Goal: Task Accomplishment & Management: Complete application form

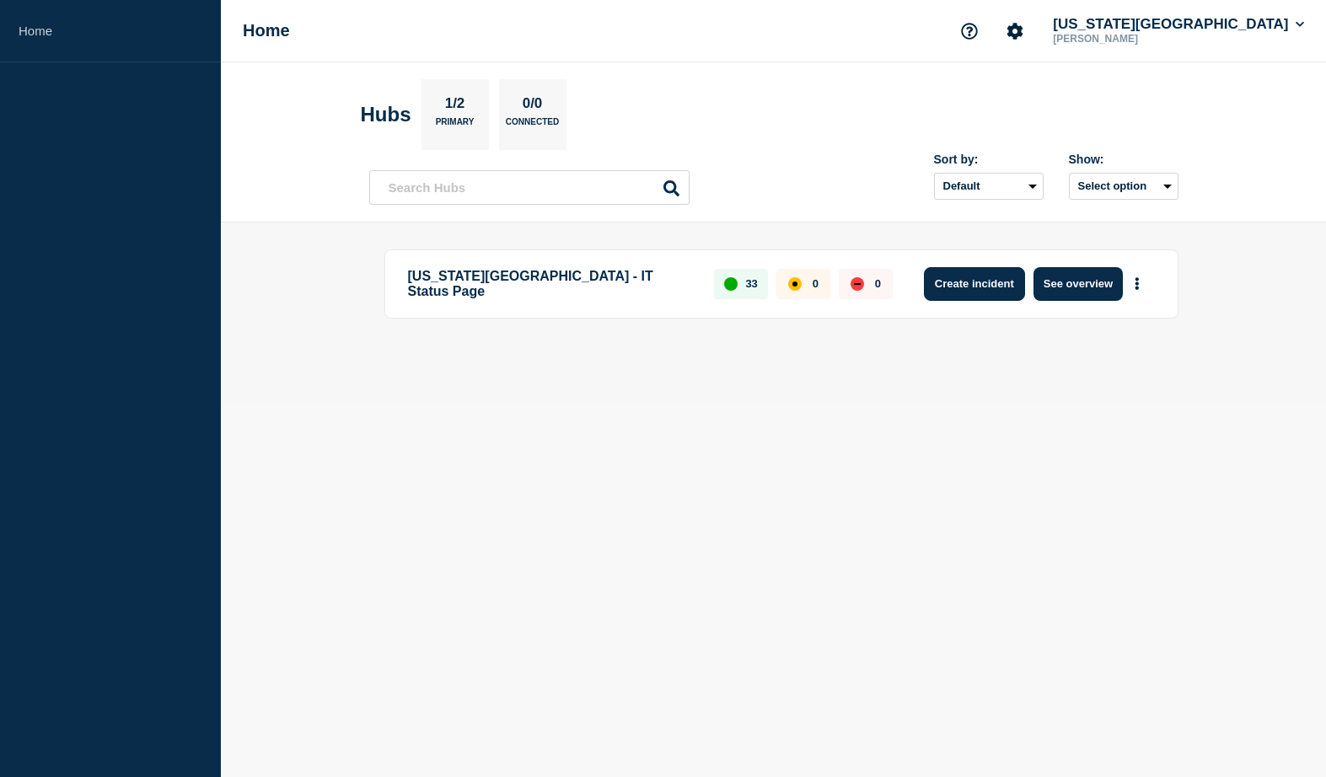
click at [981, 288] on button "Create incident" at bounding box center [974, 284] width 101 height 34
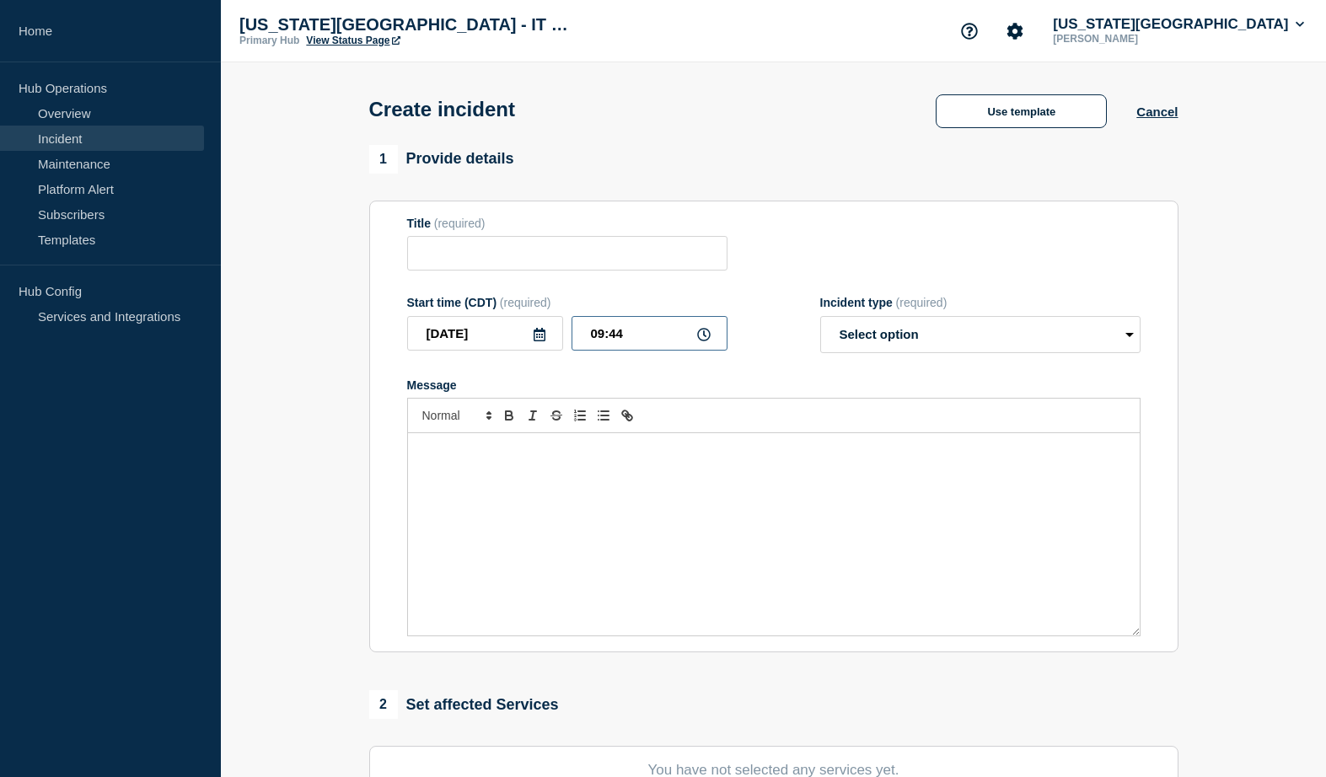
click at [625, 344] on input "09:44" at bounding box center [650, 333] width 156 height 35
type input "09:40"
click at [820, 316] on select "Select option Investigating Identified Monitoring" at bounding box center [980, 334] width 320 height 37
select select "investigating"
click option "Investigating" at bounding box center [0, 0] width 0 height 0
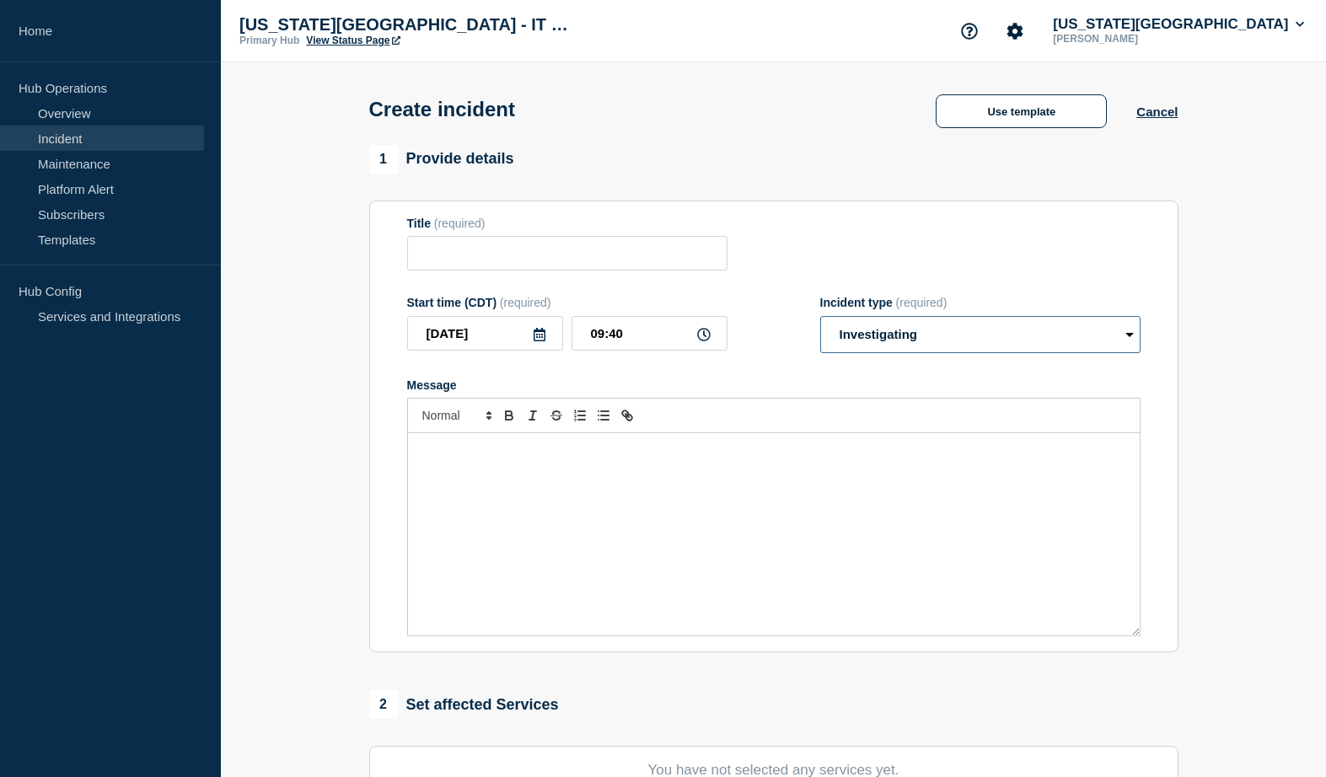
click at [820, 316] on select "Select option Investigating Identified Monitoring" at bounding box center [980, 334] width 320 height 37
click at [871, 350] on select "Select option Investigating Identified Monitoring" at bounding box center [980, 334] width 320 height 37
click at [465, 257] on input "Title" at bounding box center [567, 253] width 320 height 35
type input "V"
type input "N"
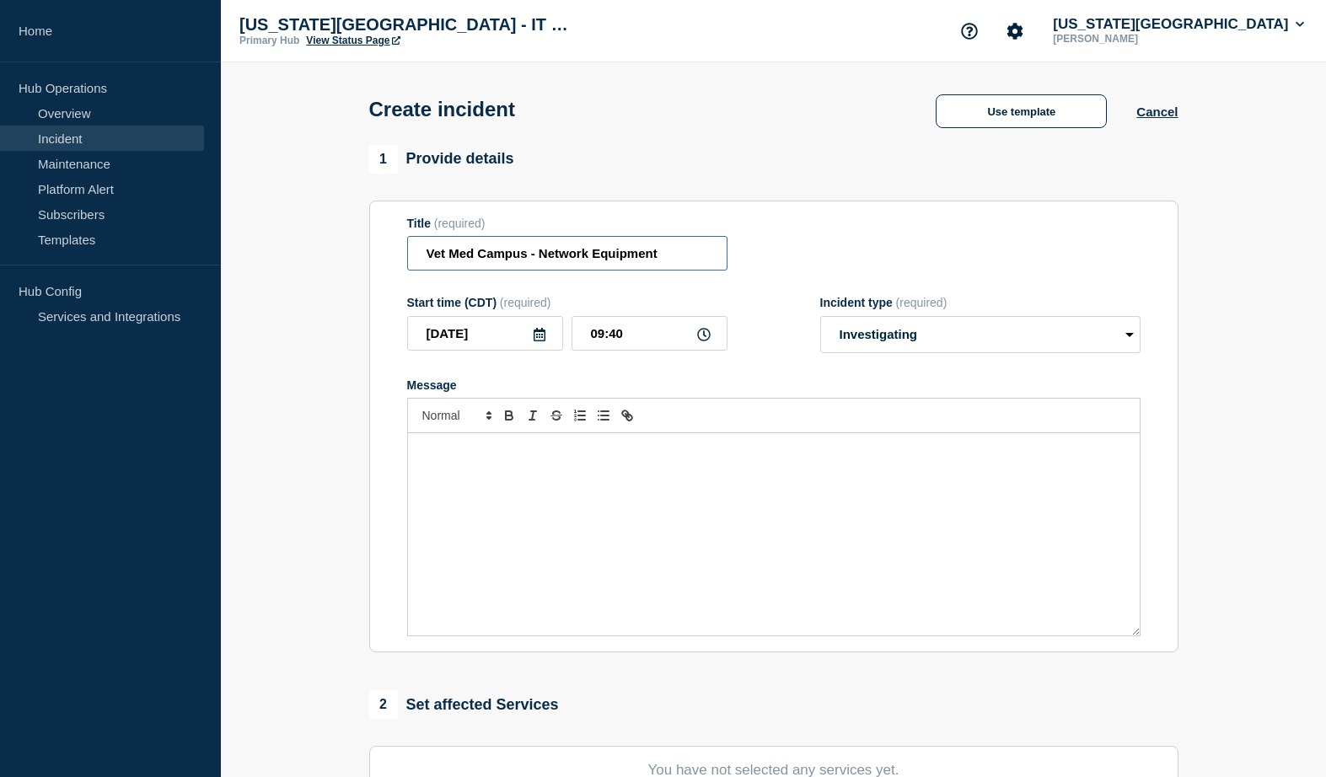
type input "Vet Med Campus - Network Equipment"
click at [464, 506] on div "Message" at bounding box center [774, 534] width 732 height 202
click at [625, 459] on p "The networking teams are investigating an issue with wired, wireless" at bounding box center [774, 450] width 706 height 15
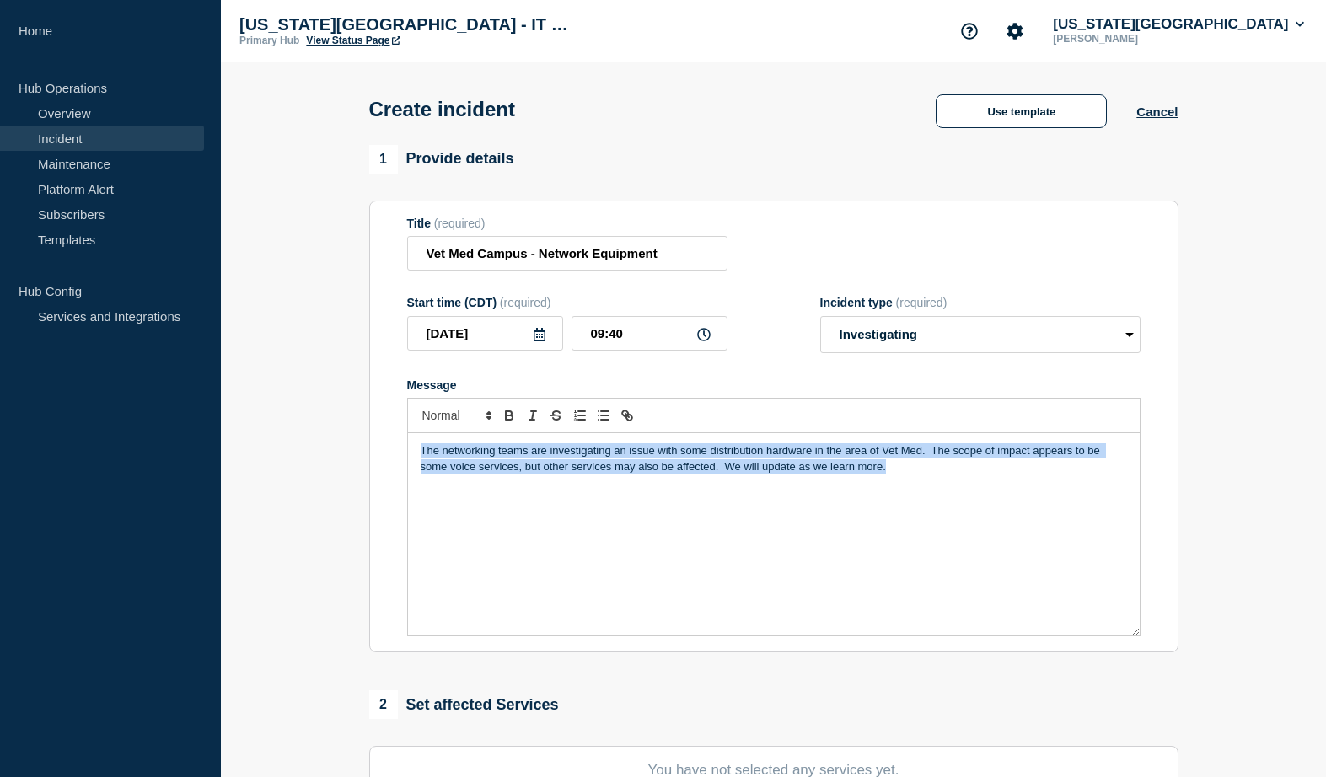
drag, startPoint x: 731, startPoint y: 474, endPoint x: 215, endPoint y: 448, distance: 516.6
click at [408, 448] on div "The networking teams are investigating an issue with some distribution hardware…" at bounding box center [774, 534] width 732 height 202
copy p "The networking teams are investigating an issue with some distribution hardware…"
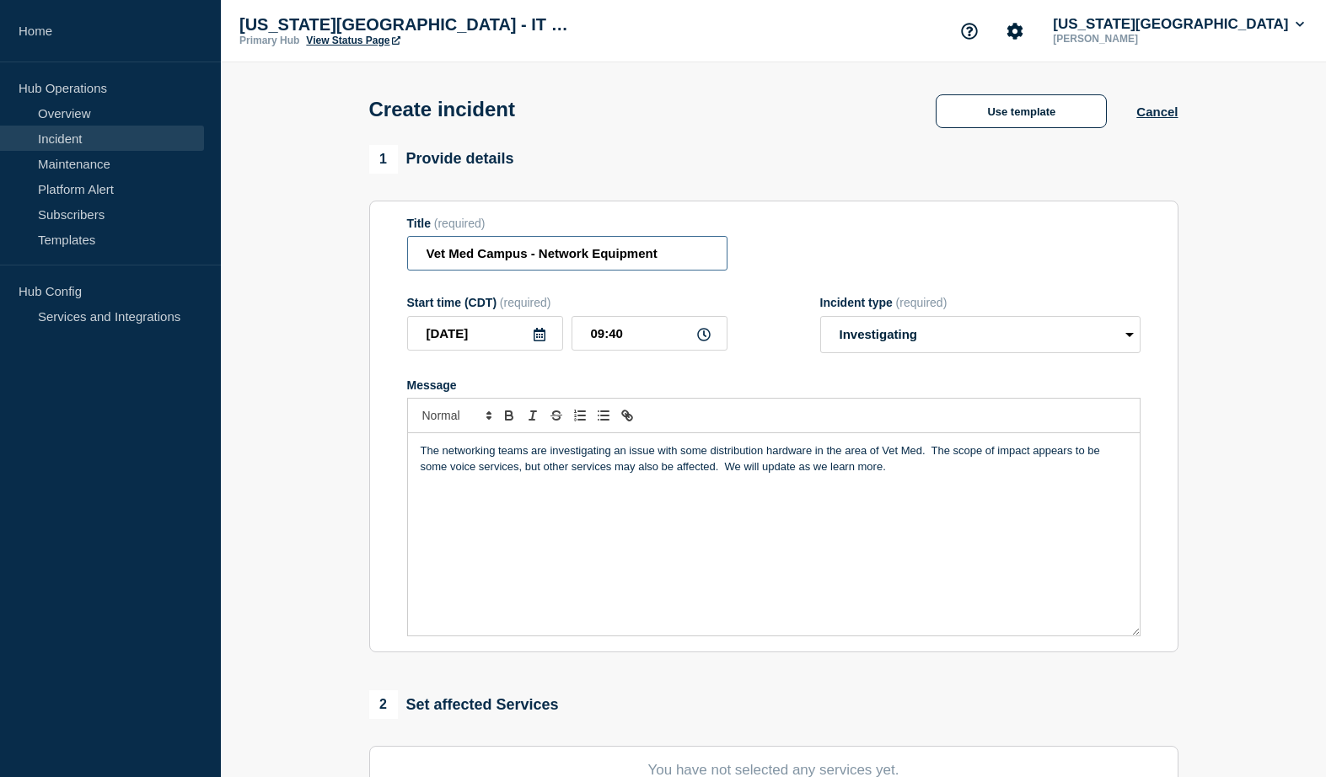
drag, startPoint x: 618, startPoint y: 260, endPoint x: 352, endPoint y: 263, distance: 266.4
click at [407, 263] on input "Vet Med Campus - Network Equipment" at bounding box center [567, 253] width 320 height 35
click at [1103, 489] on div "The networking teams are investigating an issue with some distribution hardware…" at bounding box center [774, 534] width 732 height 202
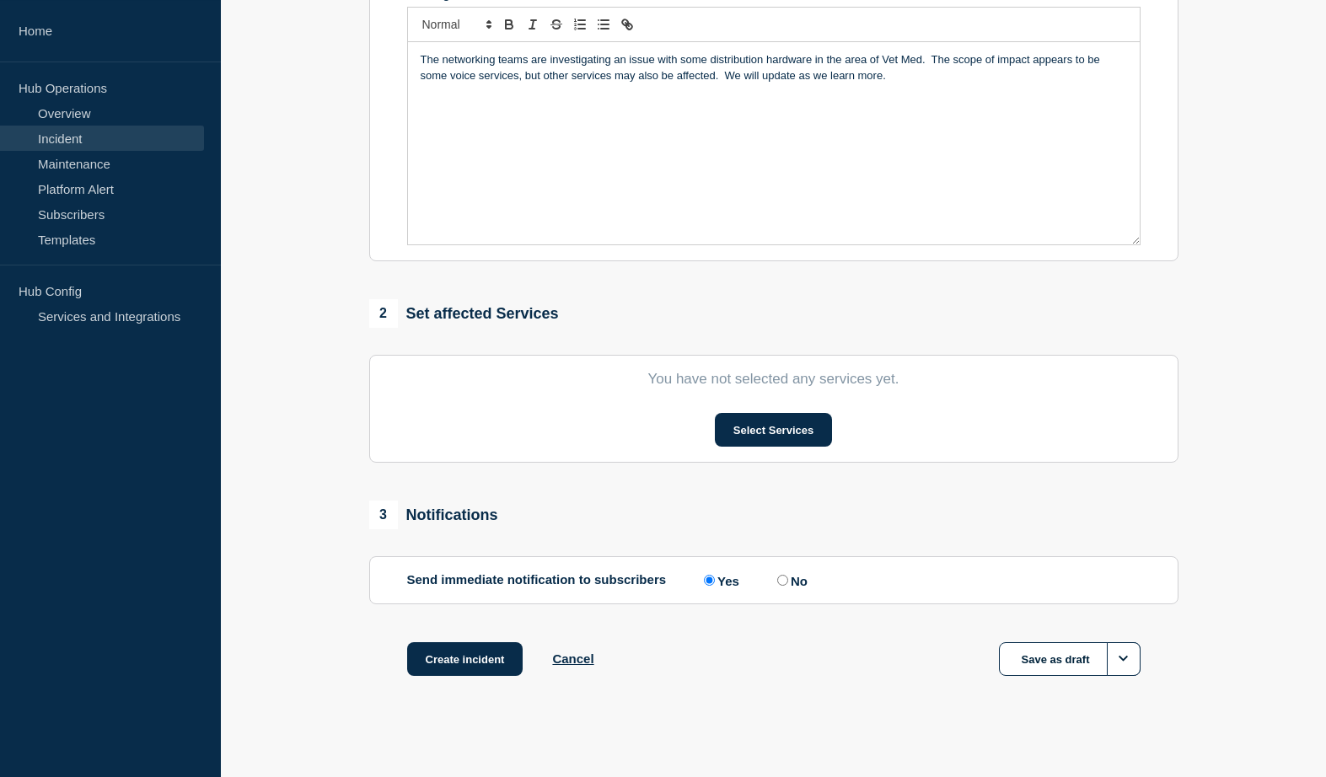
scroll to position [408, 0]
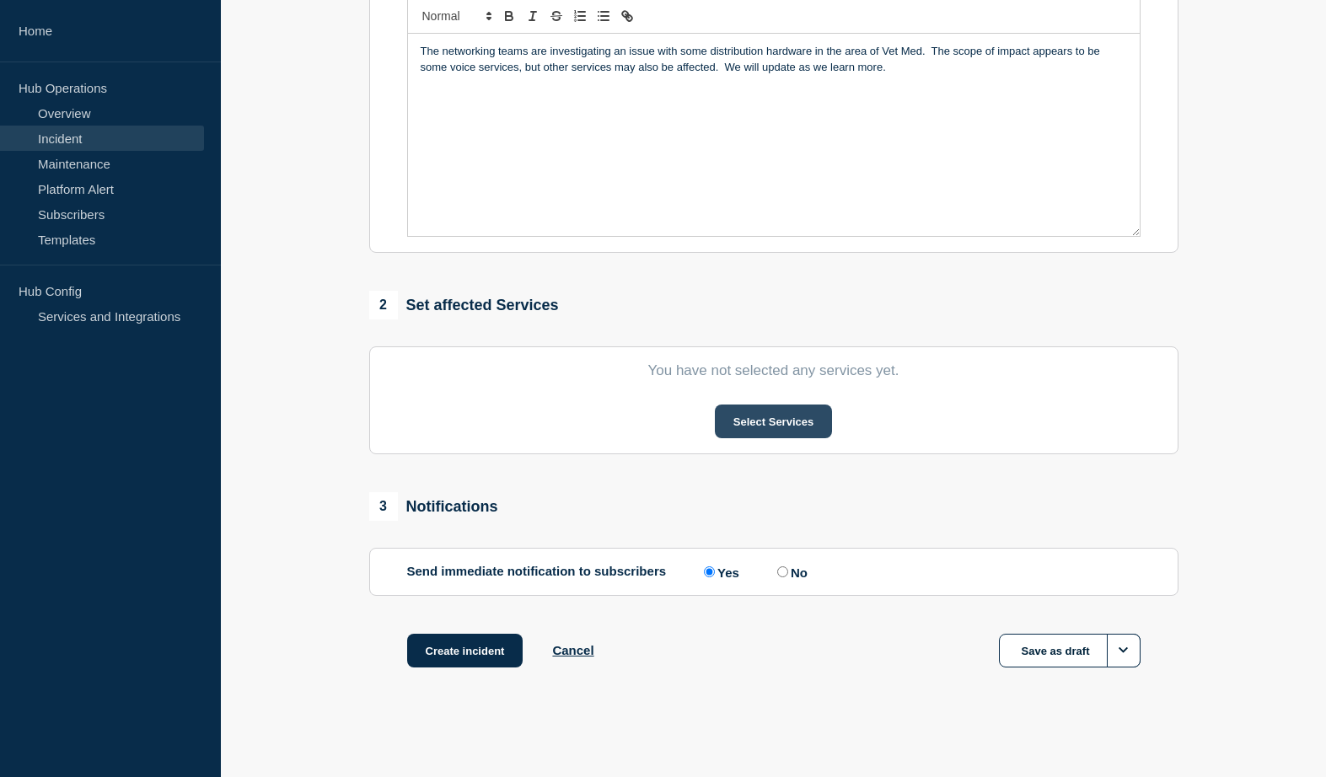
click at [788, 424] on button "Select Services" at bounding box center [773, 422] width 117 height 34
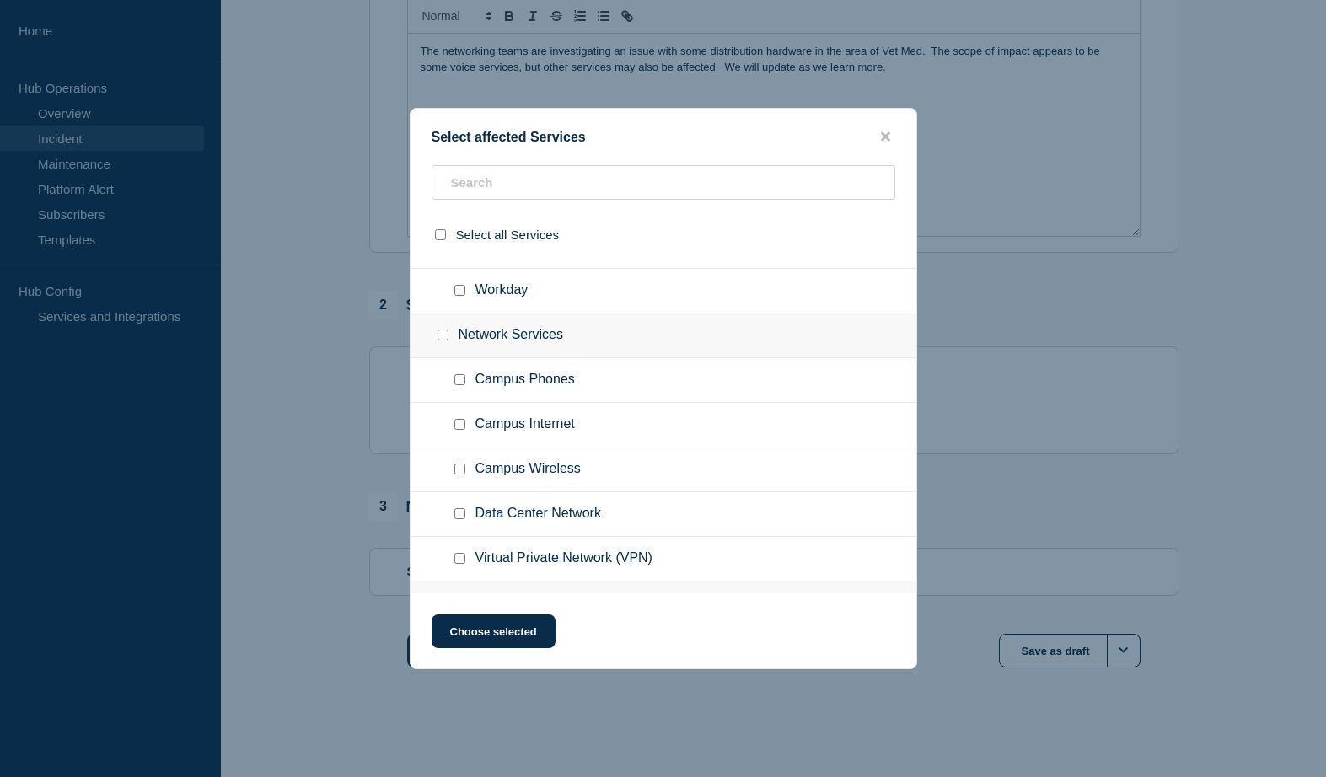
scroll to position [602, 0]
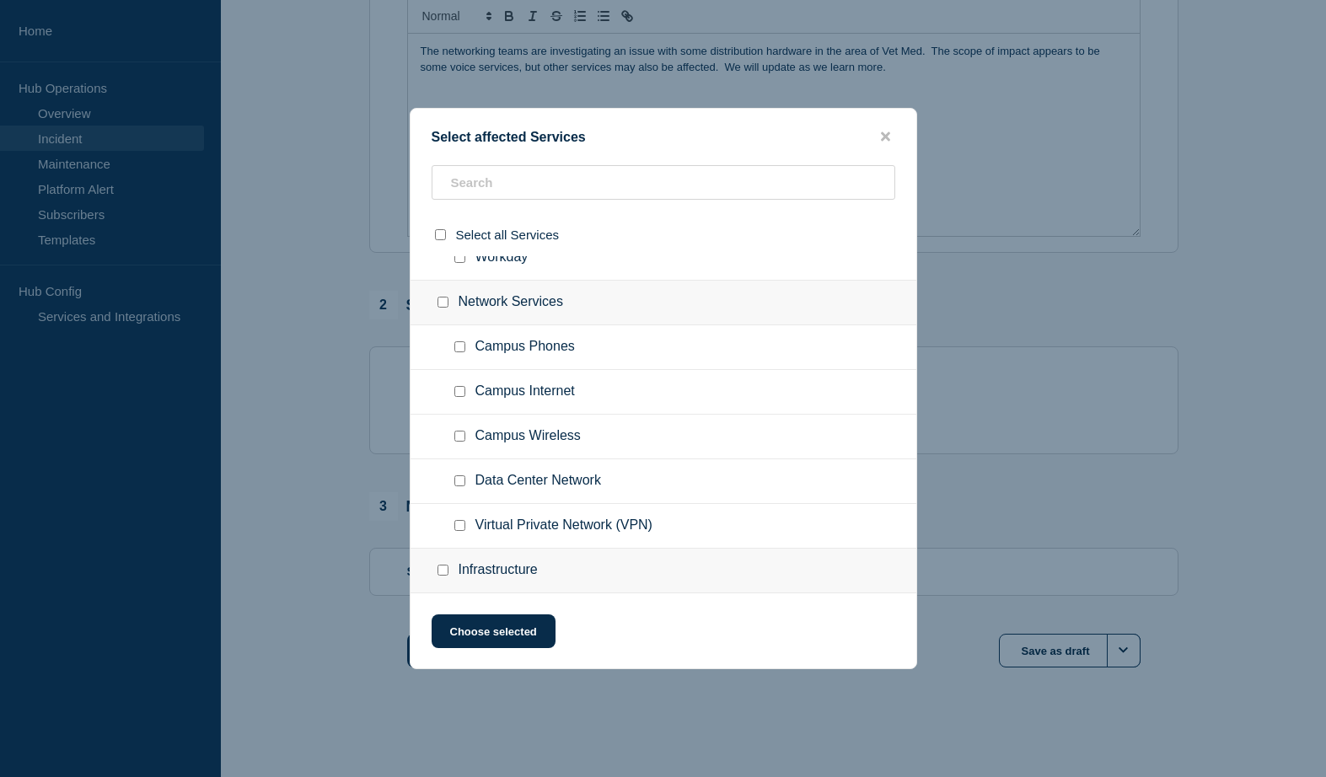
click at [456, 352] on input "Campus Phones checkbox" at bounding box center [459, 346] width 11 height 11
checkbox input "true"
click at [461, 396] on input "Campus Internet checkbox" at bounding box center [459, 391] width 11 height 11
checkbox input "true"
click at [461, 439] on input "Campus Wireless checkbox" at bounding box center [459, 436] width 11 height 11
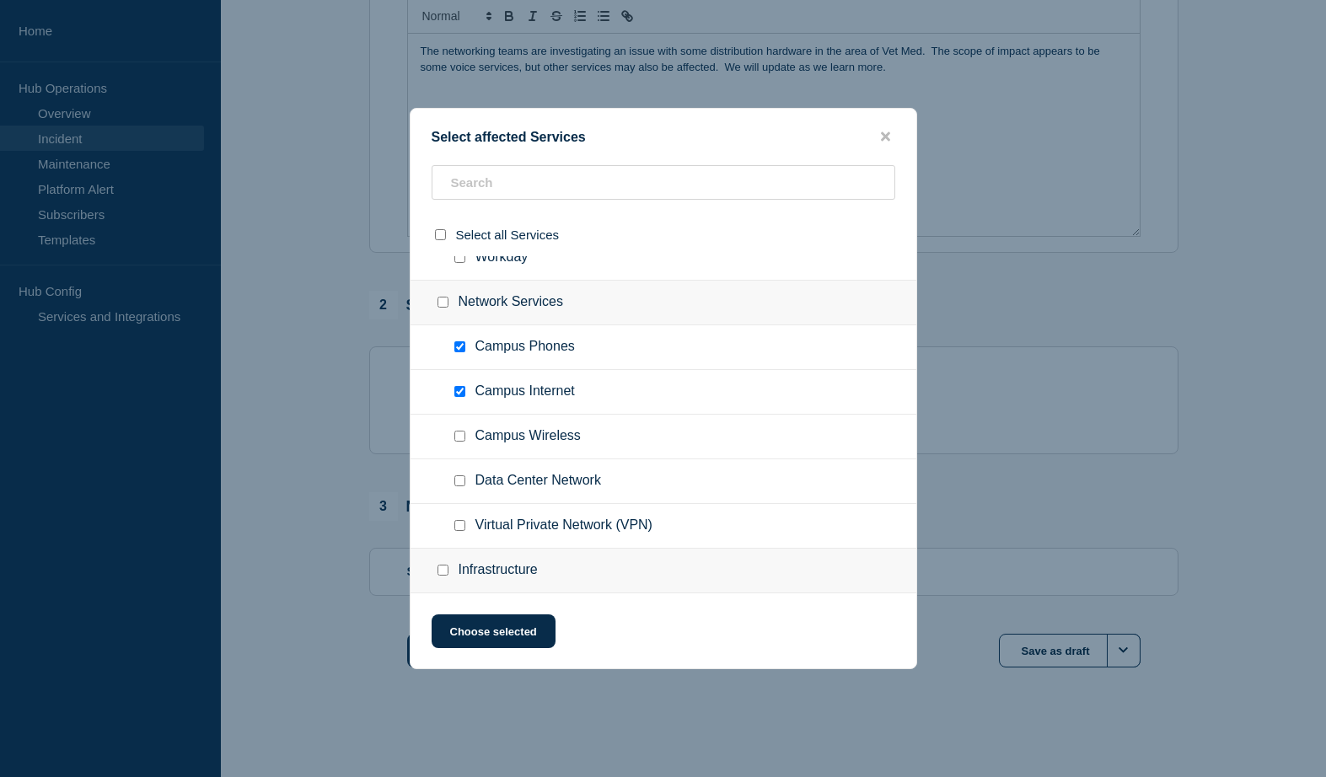
checkbox input "true"
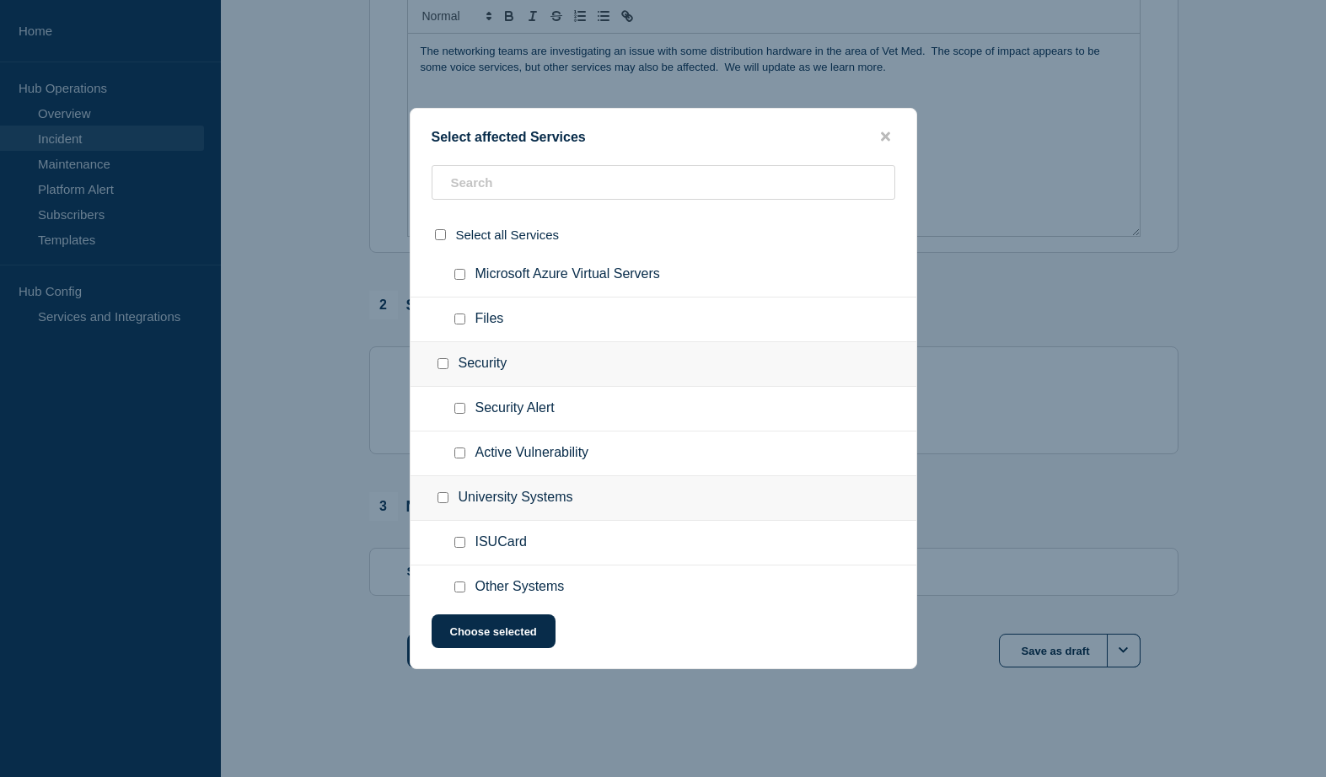
scroll to position [1451, 0]
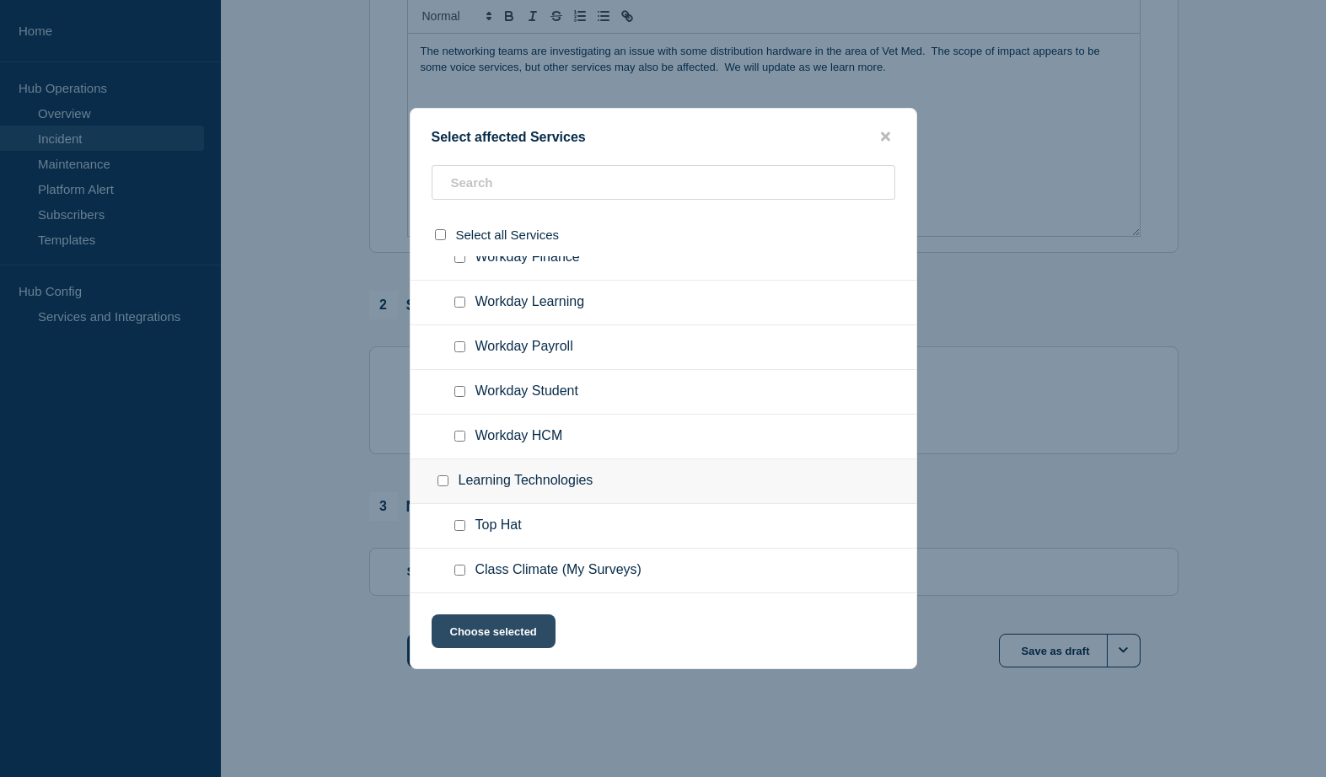
click at [507, 633] on button "Choose selected" at bounding box center [494, 632] width 124 height 34
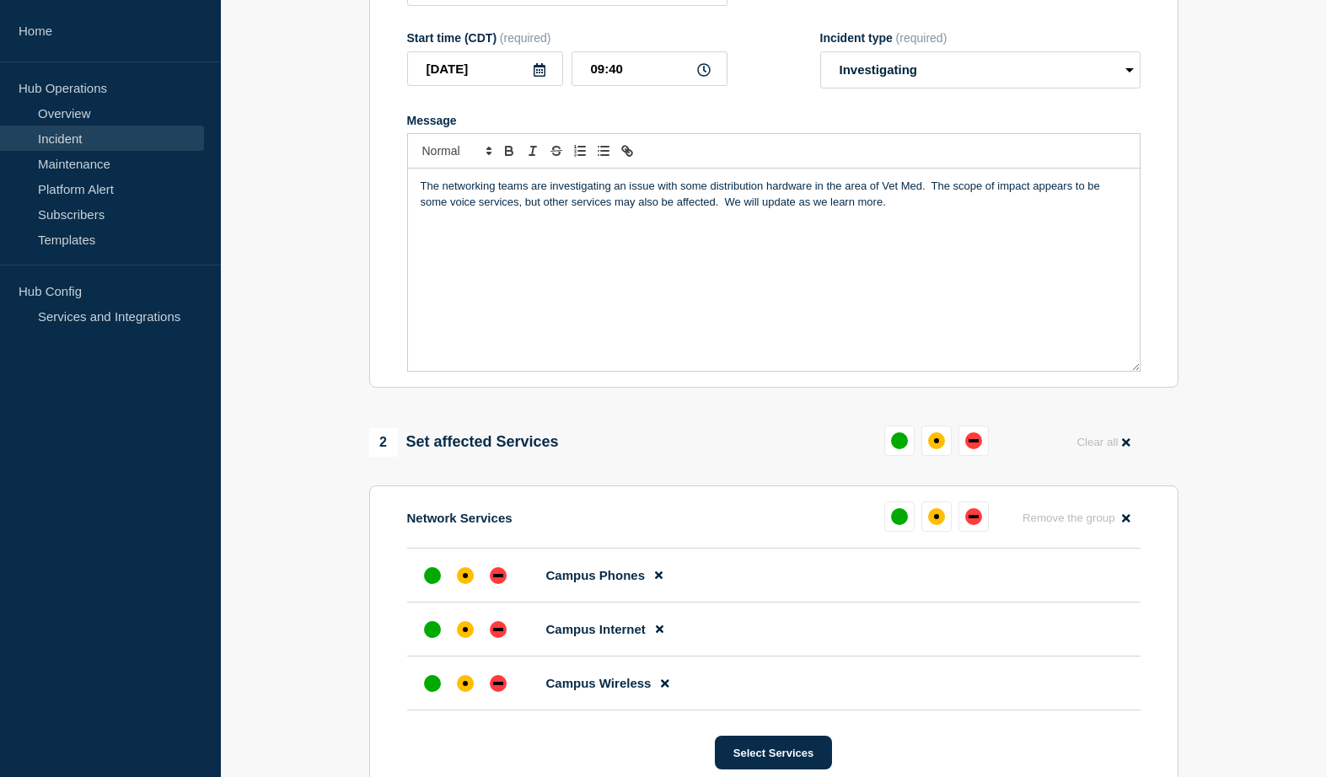
scroll to position [609, 0]
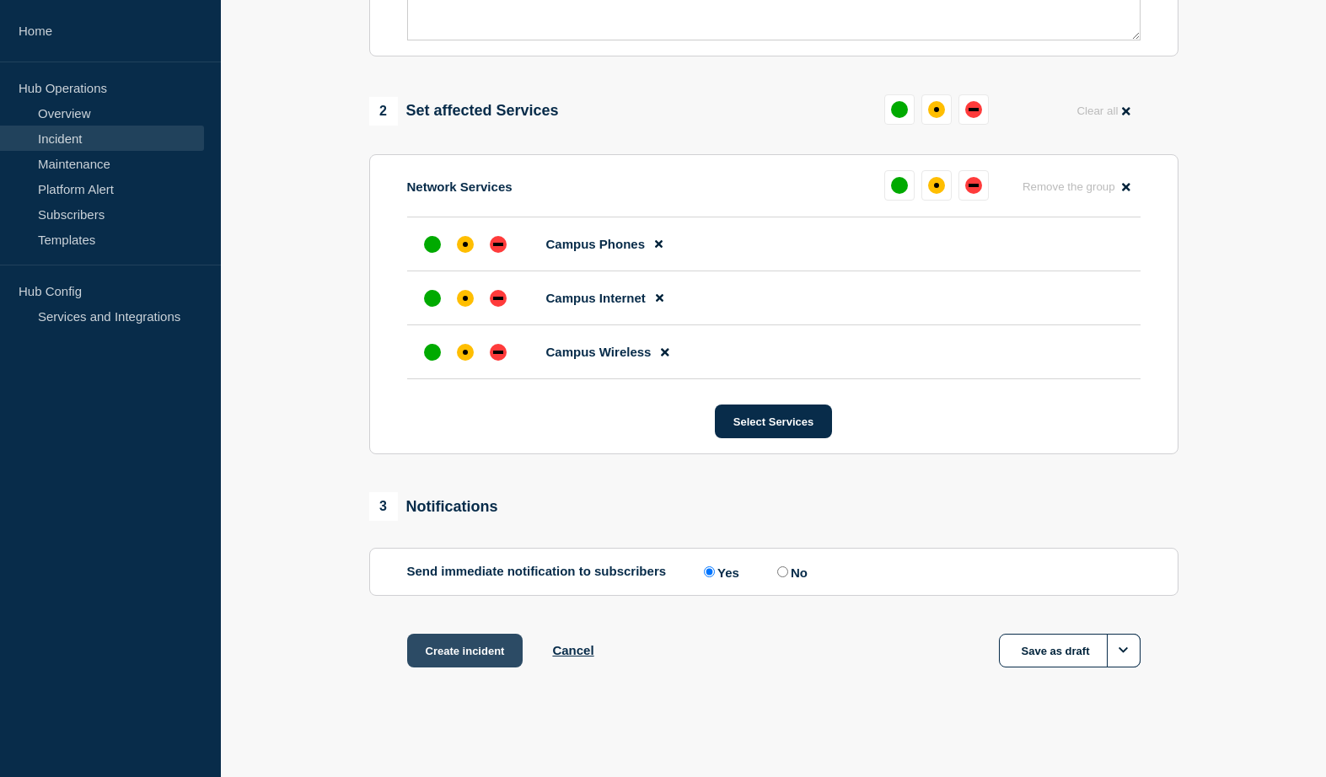
click at [456, 652] on button "Create incident" at bounding box center [465, 651] width 116 height 34
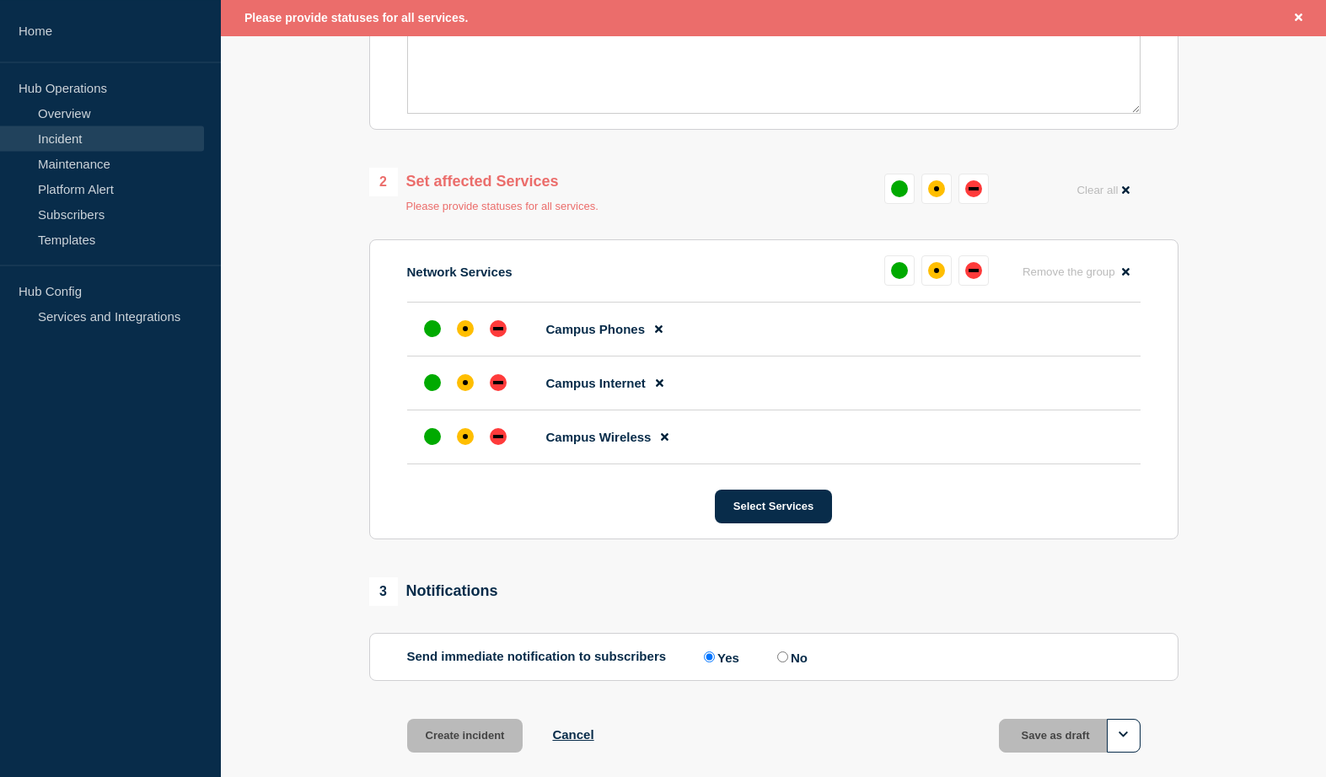
scroll to position [558, 0]
click at [471, 337] on div "affected" at bounding box center [465, 329] width 17 height 17
click at [468, 392] on div "affected" at bounding box center [465, 383] width 17 height 17
click at [466, 446] on div "affected" at bounding box center [465, 437] width 17 height 17
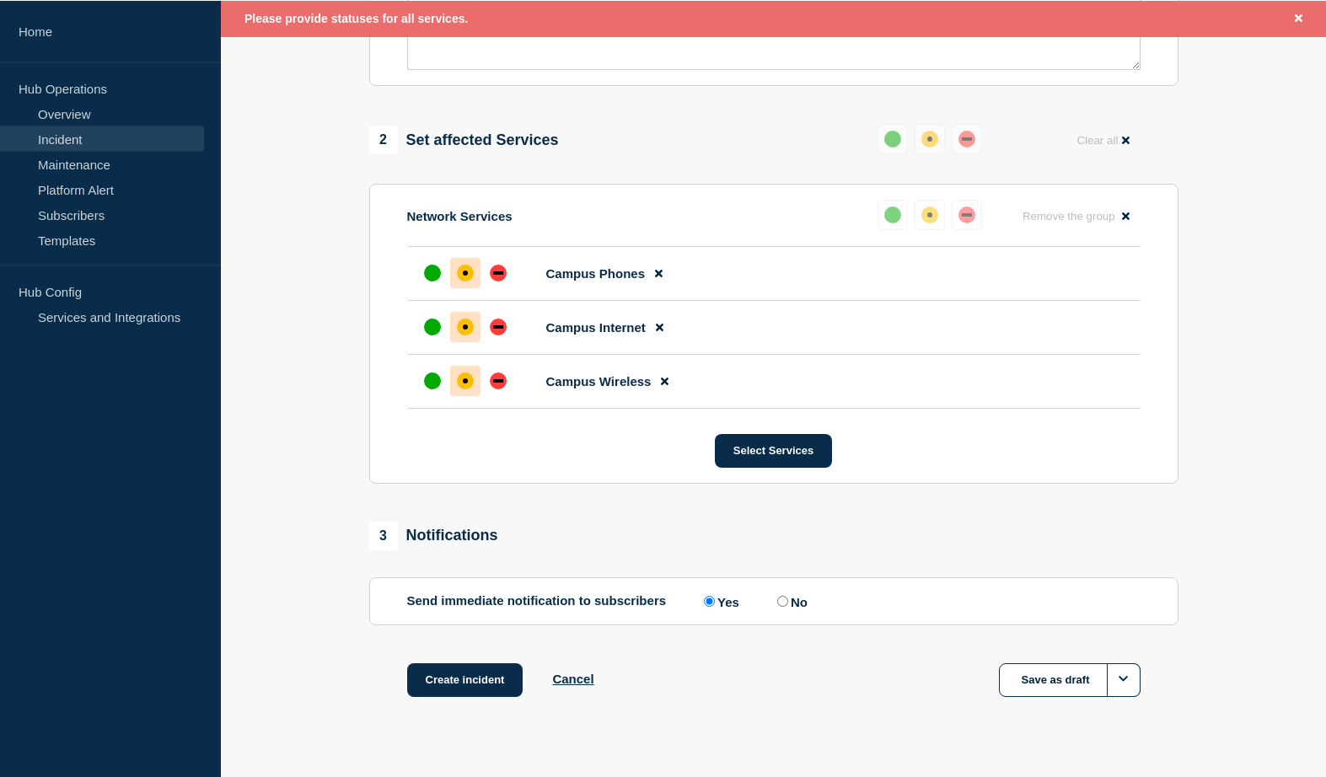
scroll to position [644, 0]
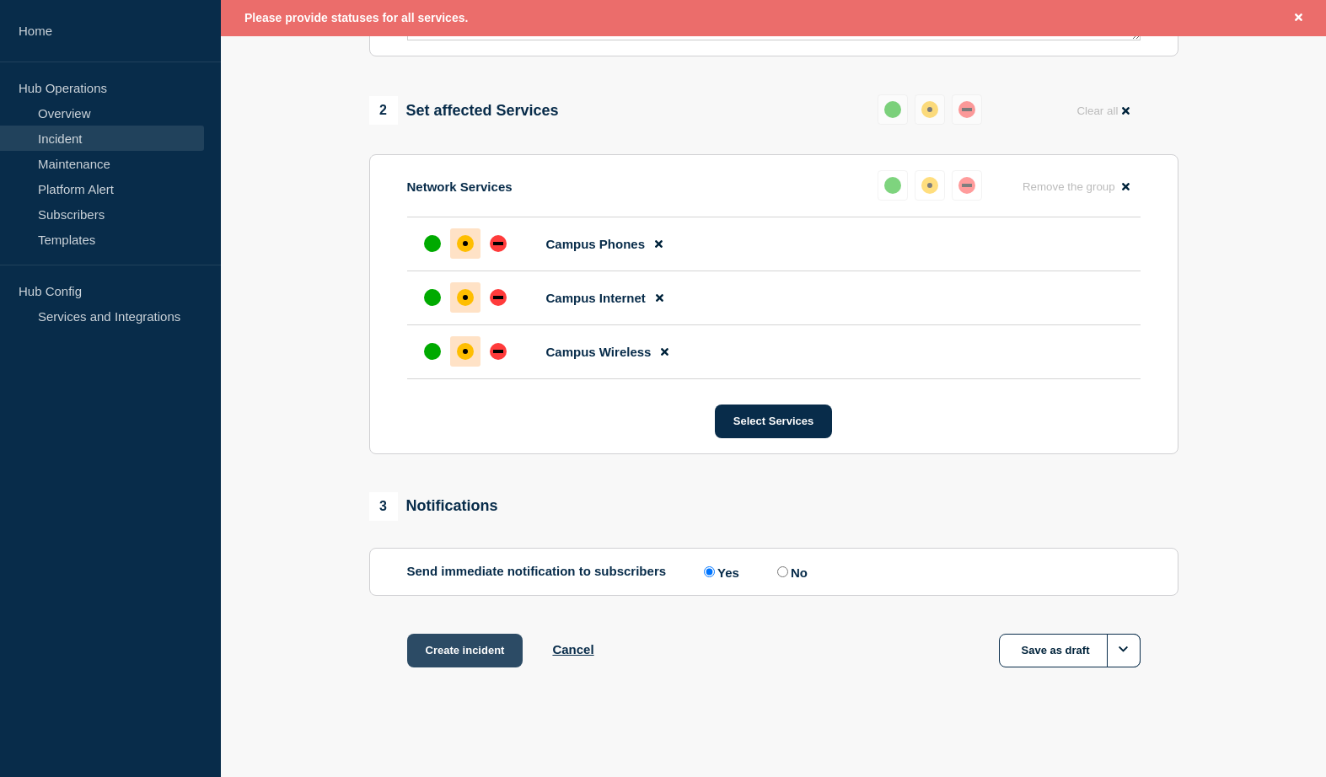
click at [470, 645] on button "Create incident" at bounding box center [465, 651] width 116 height 34
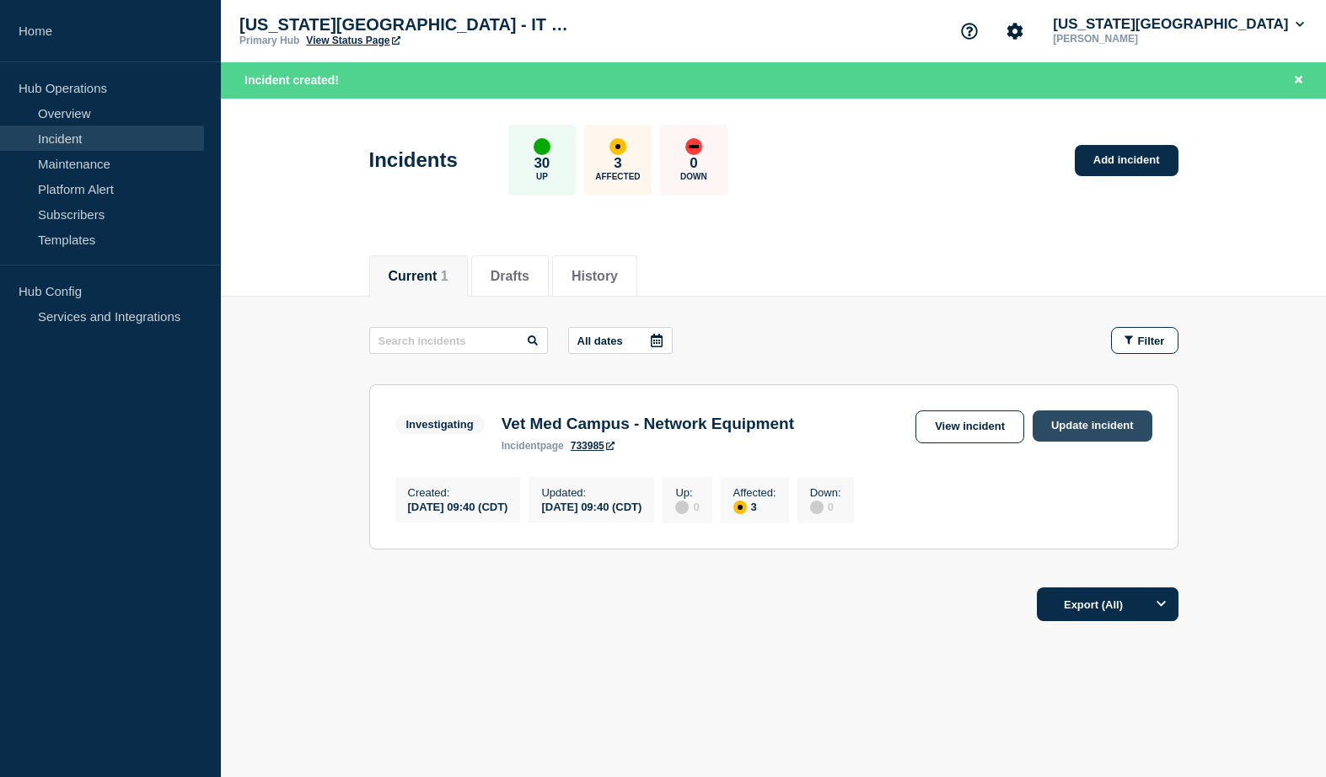
click at [1094, 427] on link "Update incident" at bounding box center [1093, 426] width 120 height 31
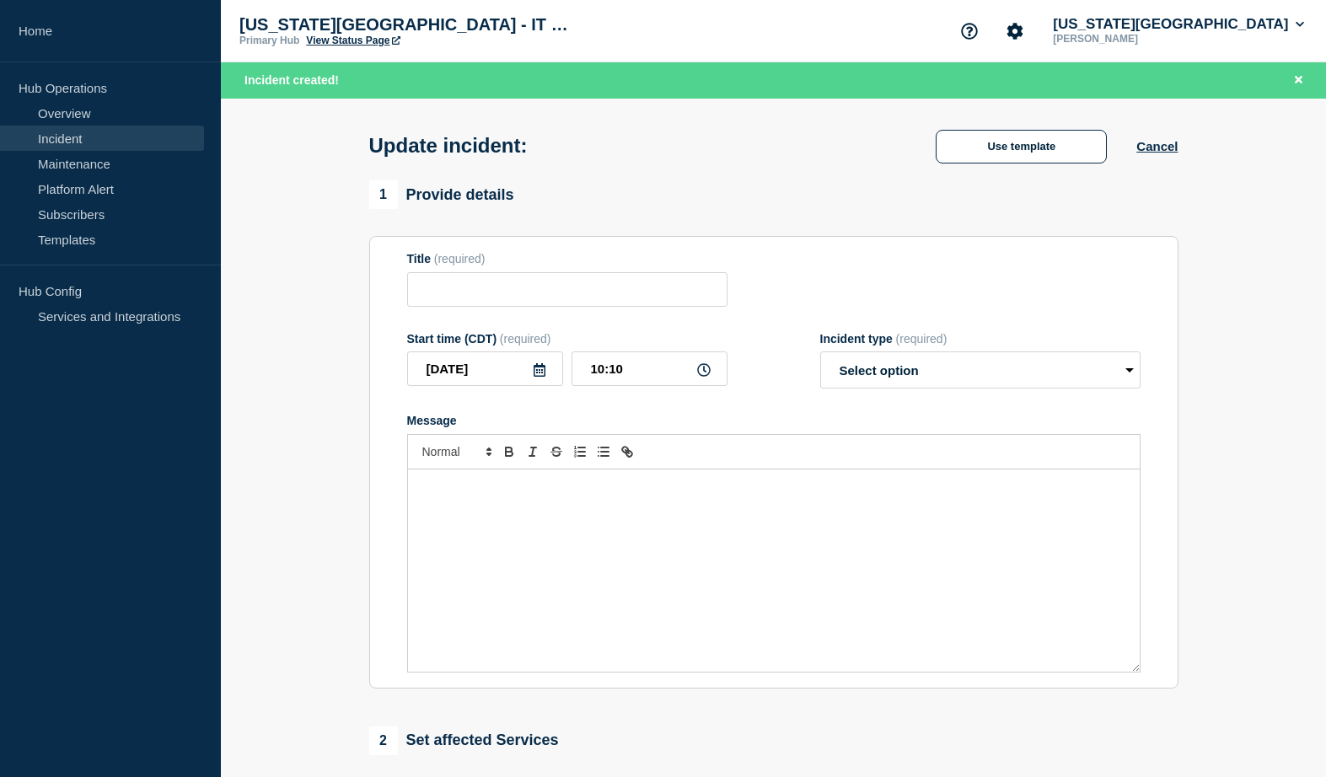
type input "Vet Med Campus - Network Equipment"
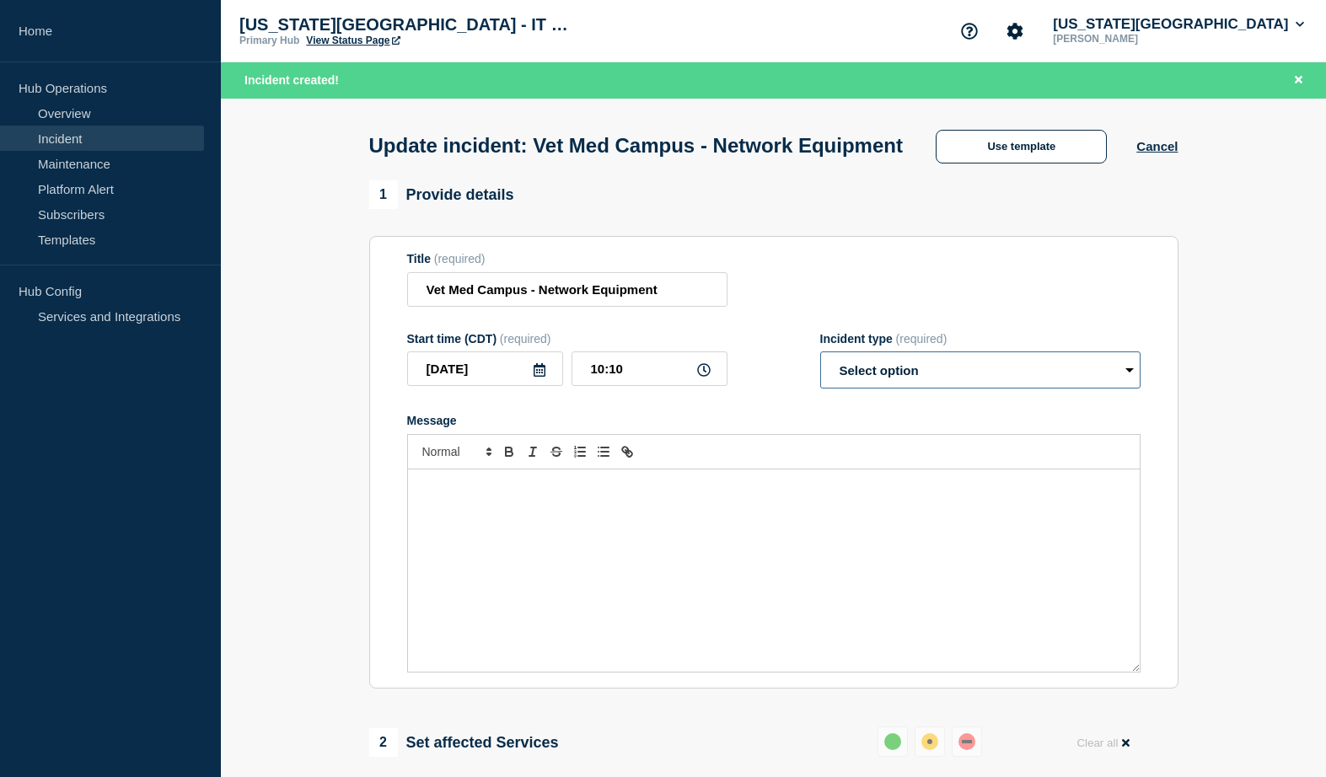
click at [820, 352] on select "Select option Investigating Identified Monitoring Resolved" at bounding box center [980, 370] width 320 height 37
select select "monitoring"
click option "Monitoring" at bounding box center [0, 0] width 0 height 0
click at [533, 556] on div "Message" at bounding box center [774, 571] width 732 height 202
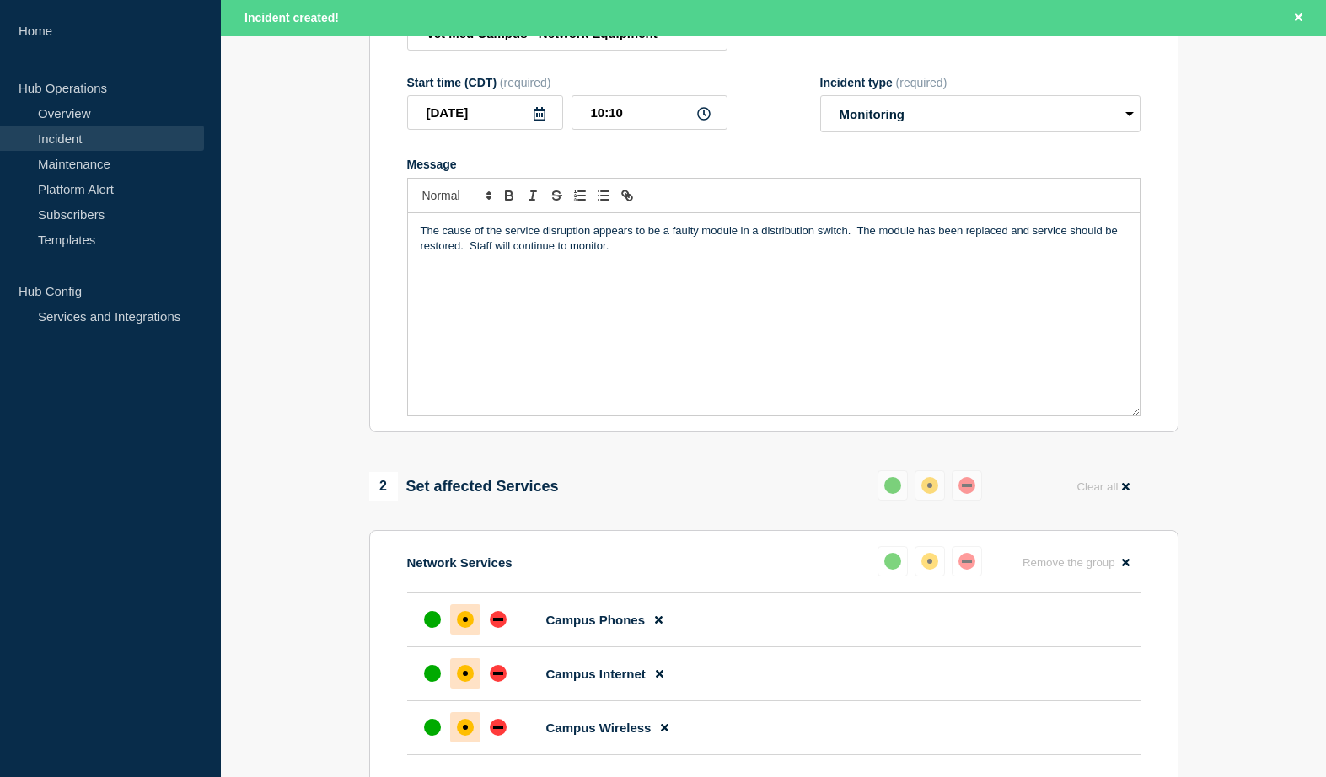
scroll to position [772, 0]
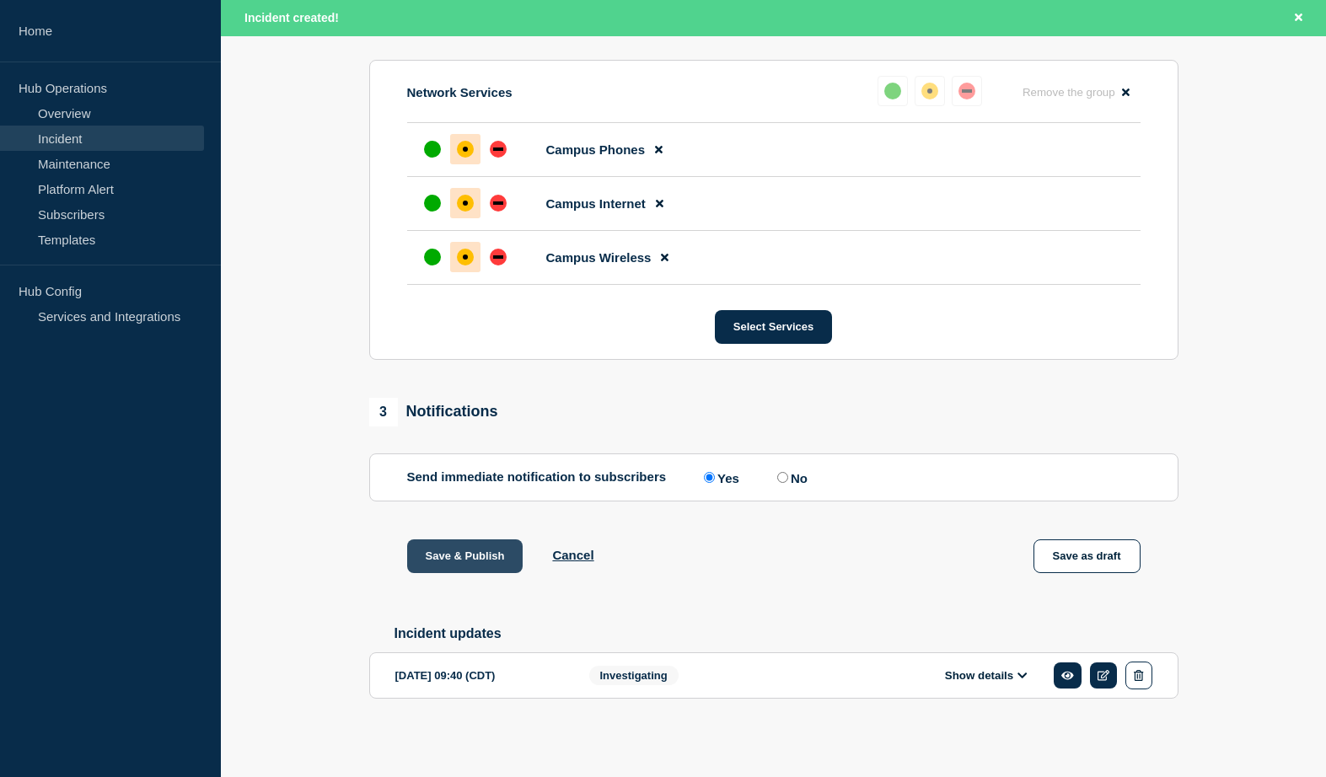
click at [466, 554] on button "Save & Publish" at bounding box center [465, 557] width 116 height 34
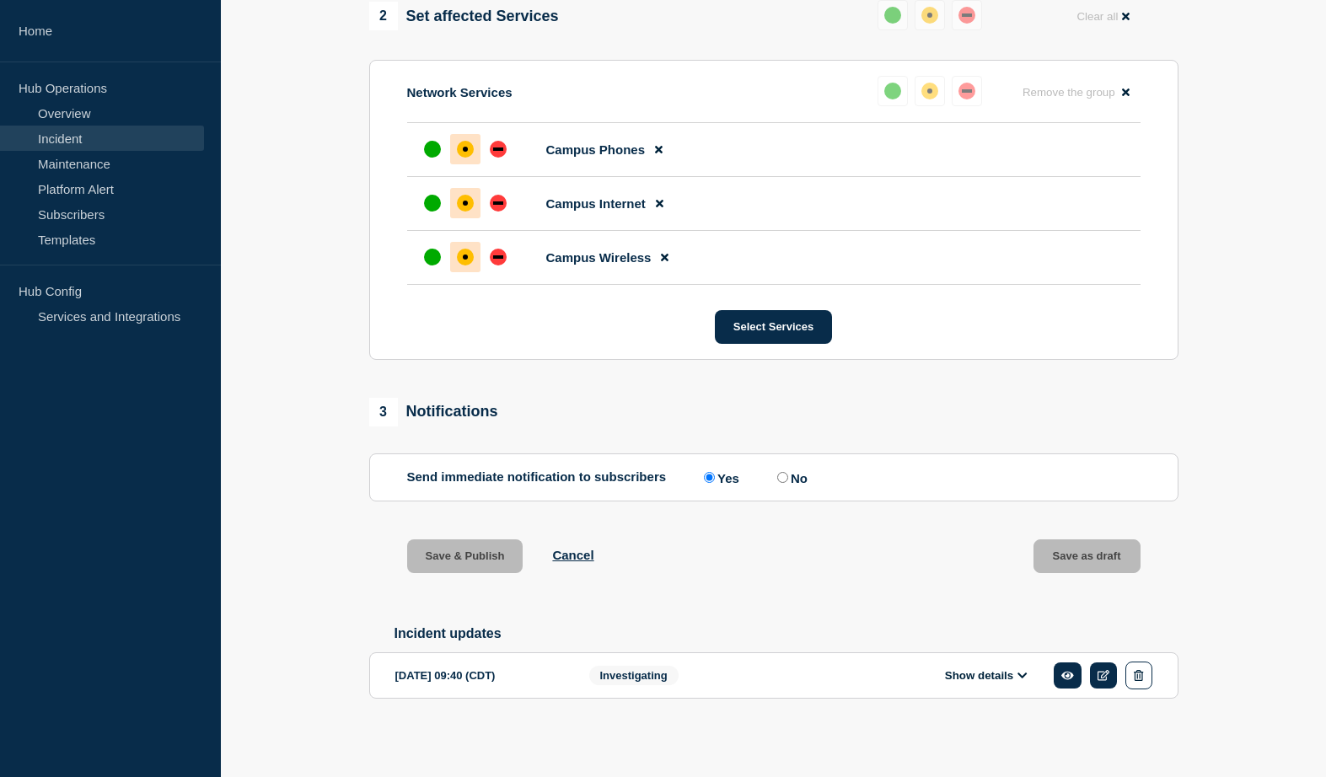
scroll to position [736, 0]
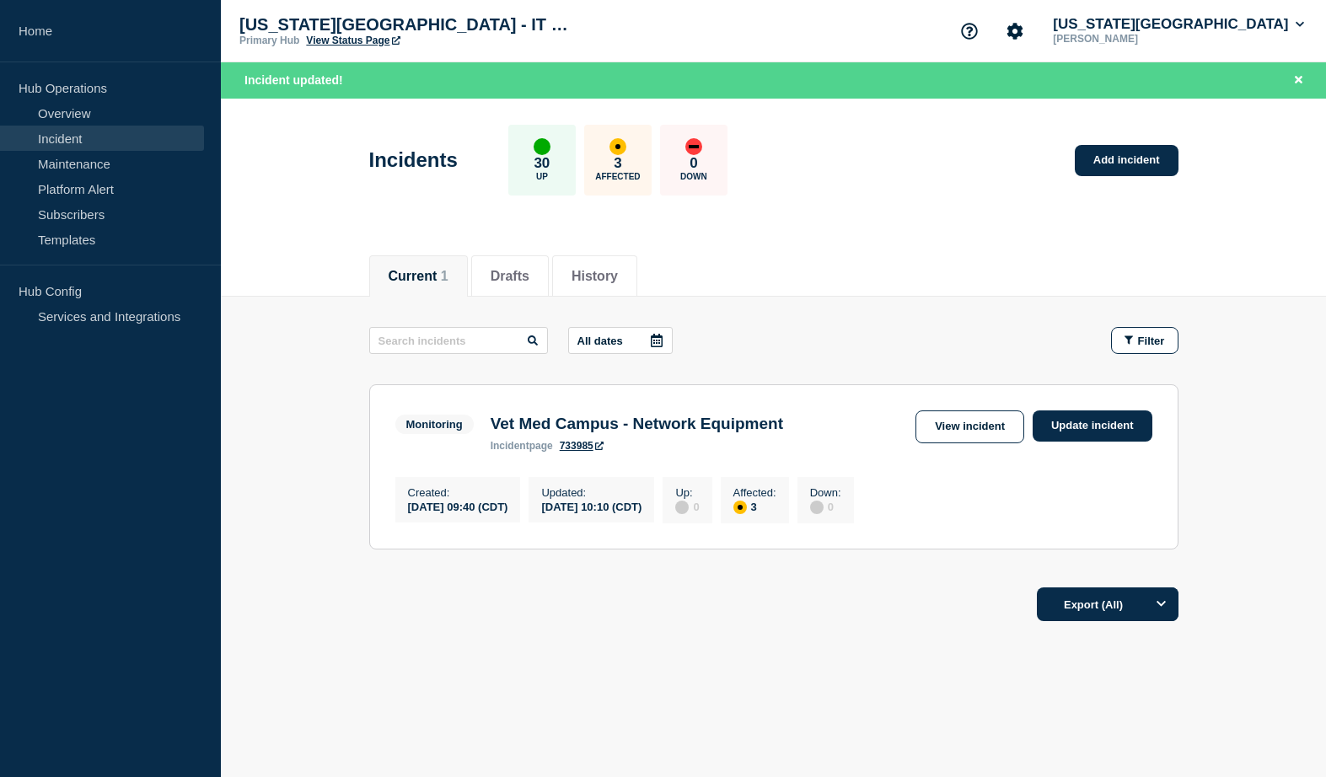
click at [580, 450] on link "733985" at bounding box center [582, 446] width 44 height 12
